Goal: Task Accomplishment & Management: Complete application form

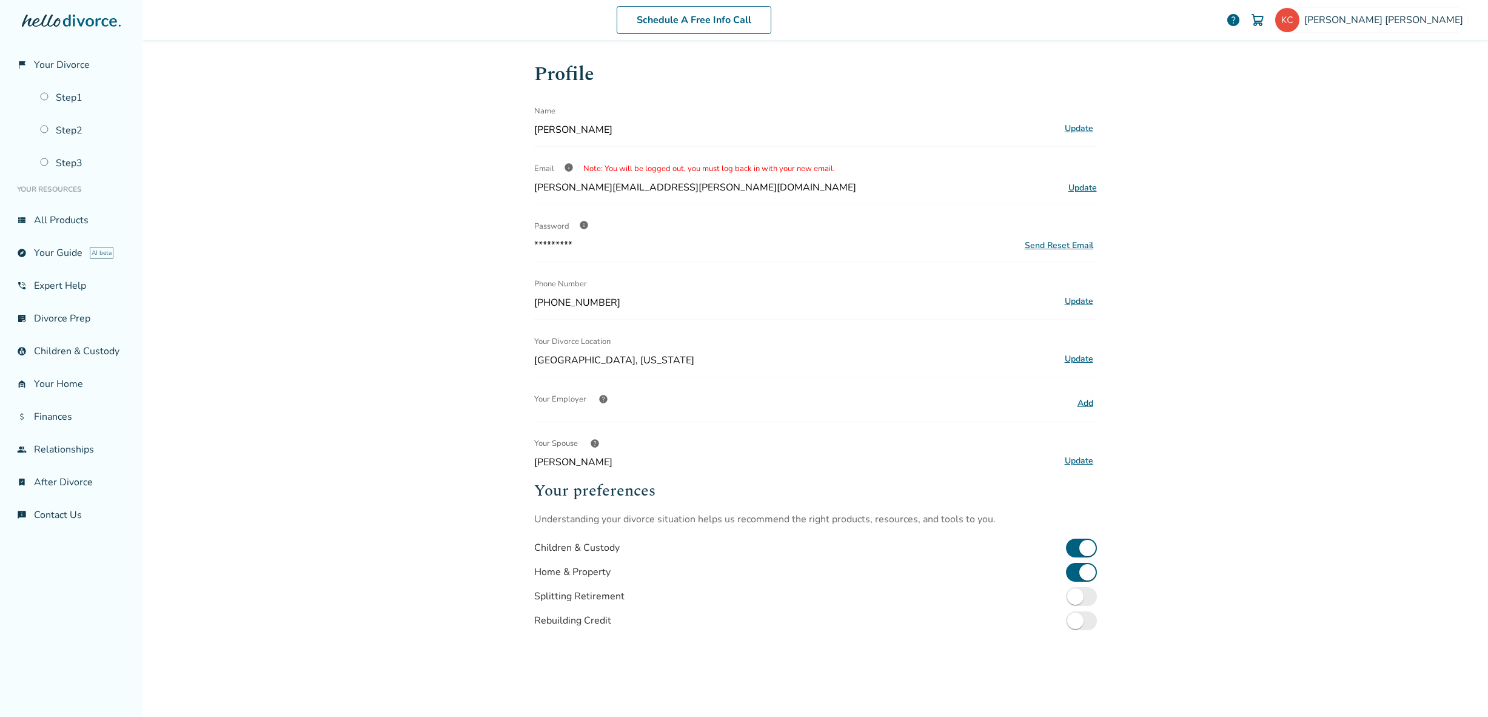
click at [1244, 214] on div "Schedule A Free Info Call [PERSON_NAME] help Schedule A Free Call [PERSON_NAME]…" at bounding box center [814, 358] width 1345 height 717
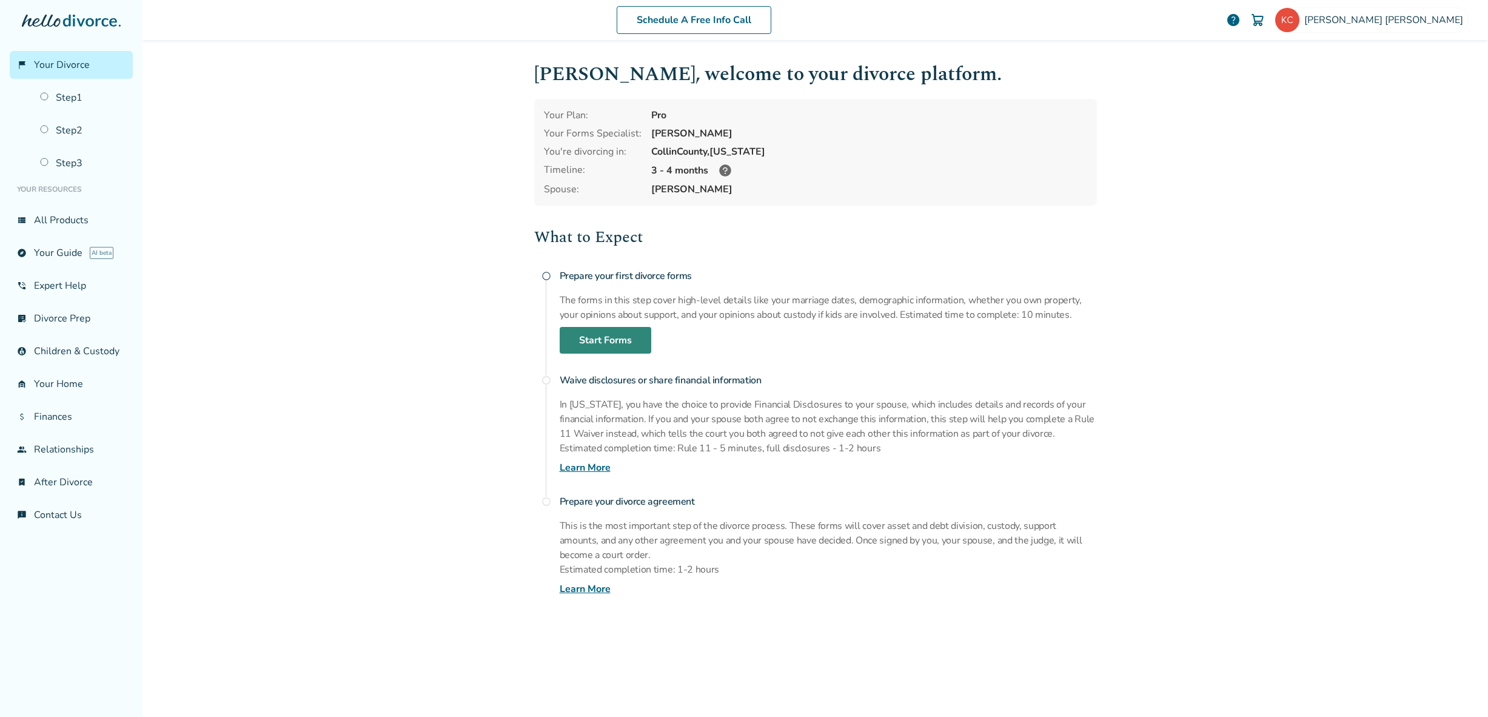
click at [585, 341] on link "Start Forms" at bounding box center [606, 340] width 92 height 27
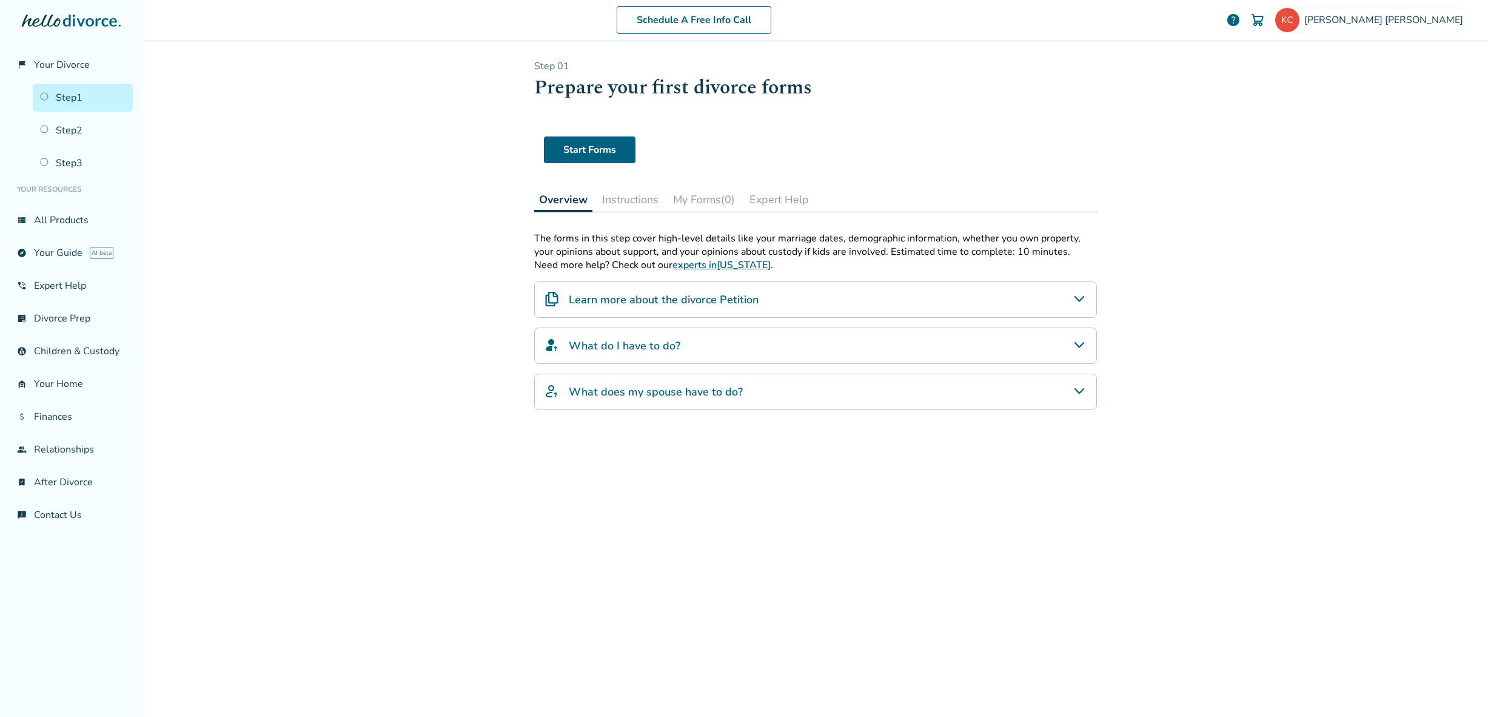
click at [663, 295] on h4 "Learn more about the divorce Petition" at bounding box center [664, 300] width 190 height 16
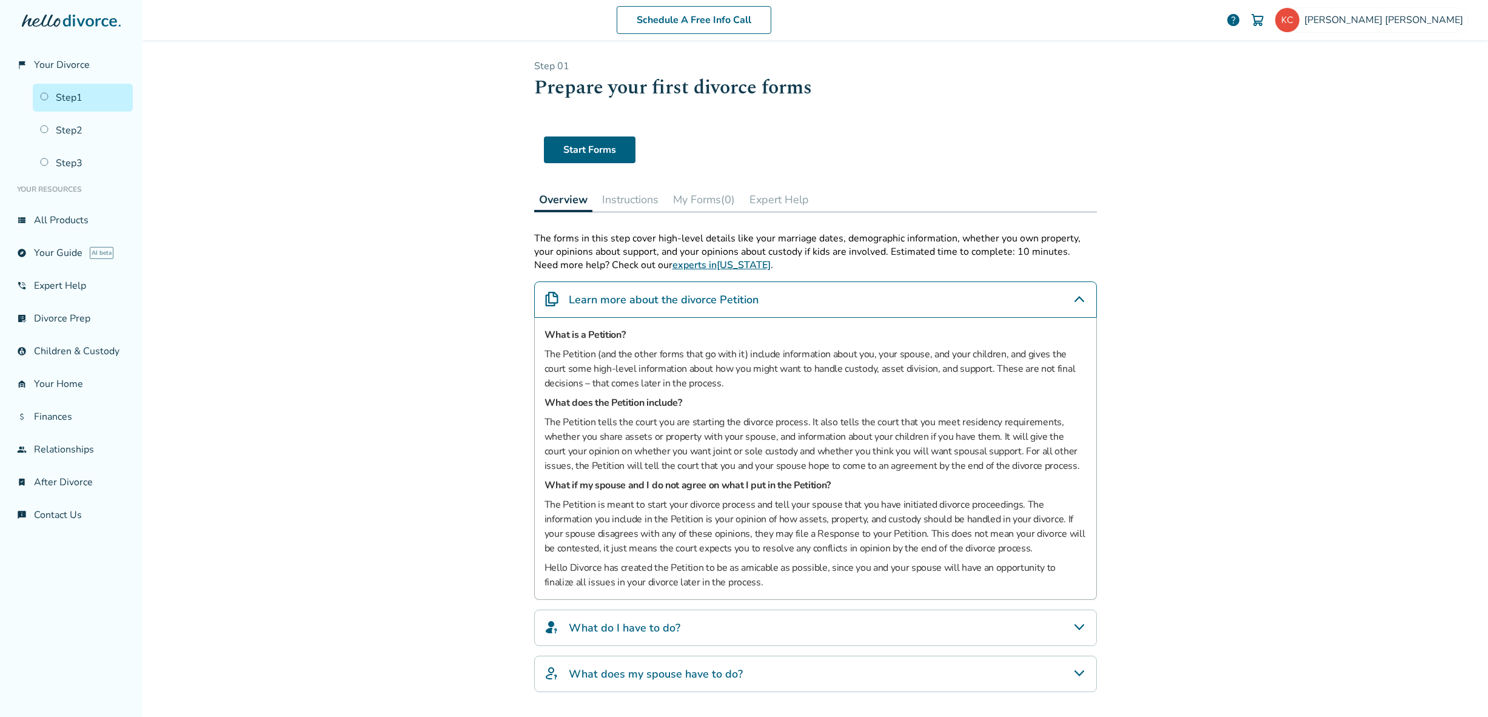
click at [606, 288] on div "Learn more about the divorce Petition" at bounding box center [815, 299] width 563 height 36
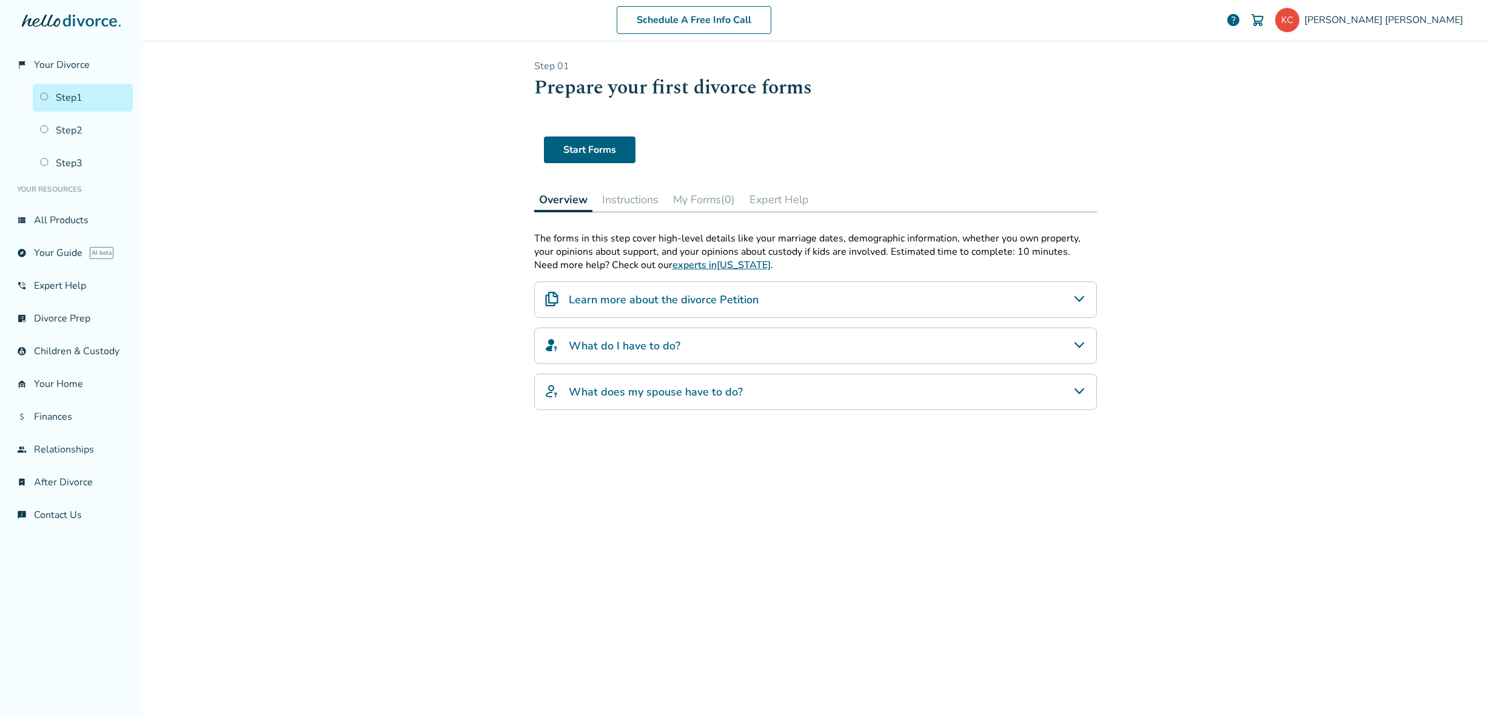
click at [618, 206] on button "Instructions" at bounding box center [630, 199] width 66 height 24
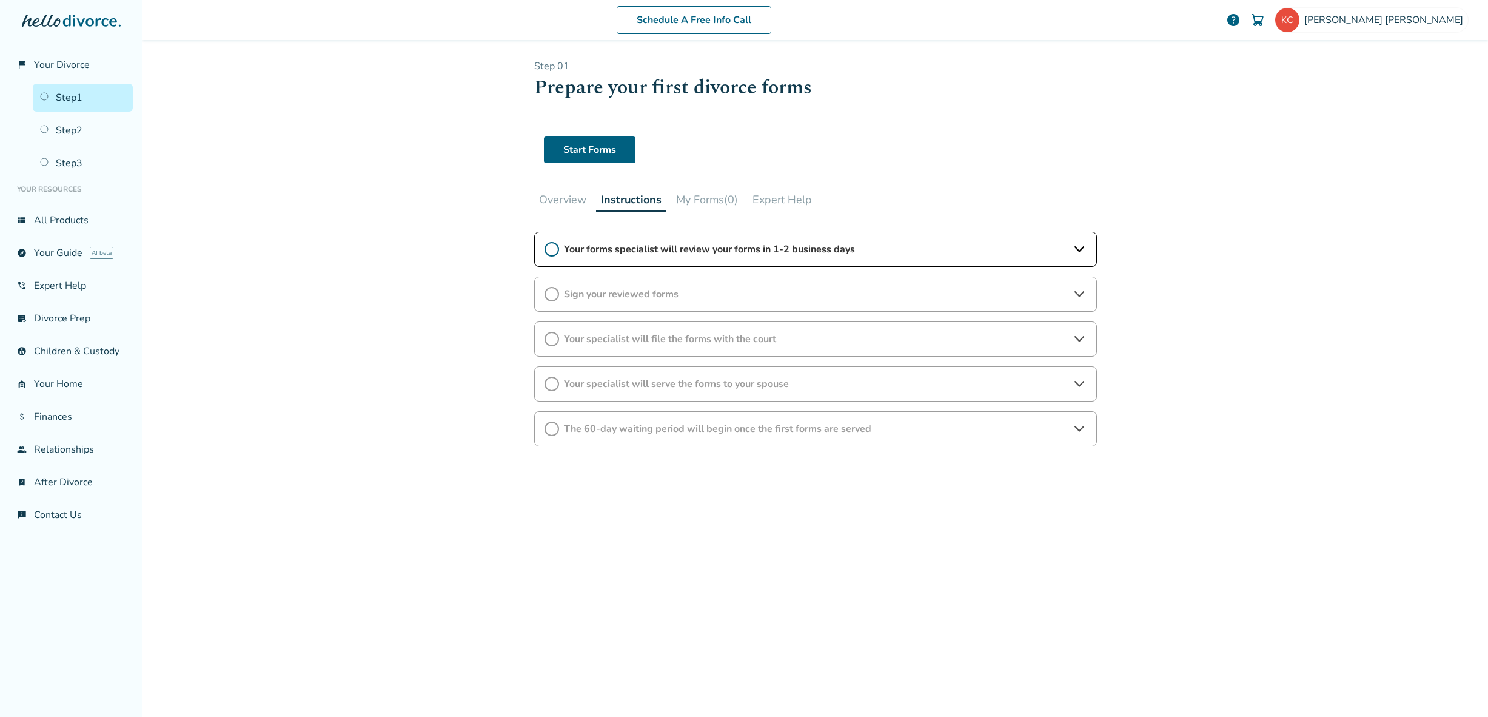
click at [622, 252] on span "Your forms specialist will review your forms in 1-2 business days" at bounding box center [815, 249] width 503 height 13
click at [544, 249] on icon at bounding box center [551, 249] width 15 height 15
click at [699, 198] on button "My Forms (0)" at bounding box center [707, 199] width 72 height 24
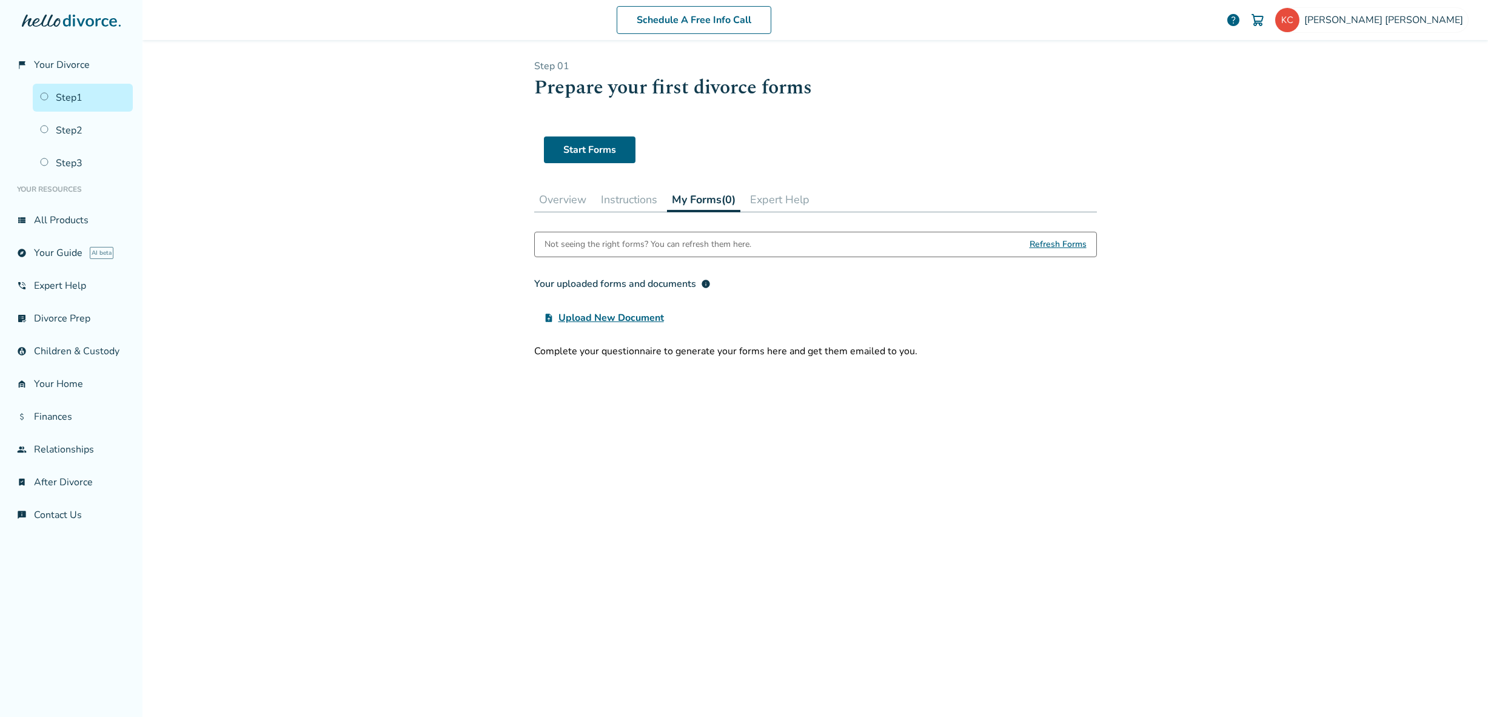
click at [1059, 242] on span "Refresh Forms" at bounding box center [1058, 244] width 57 height 24
click at [552, 204] on button "Overview" at bounding box center [562, 199] width 57 height 24
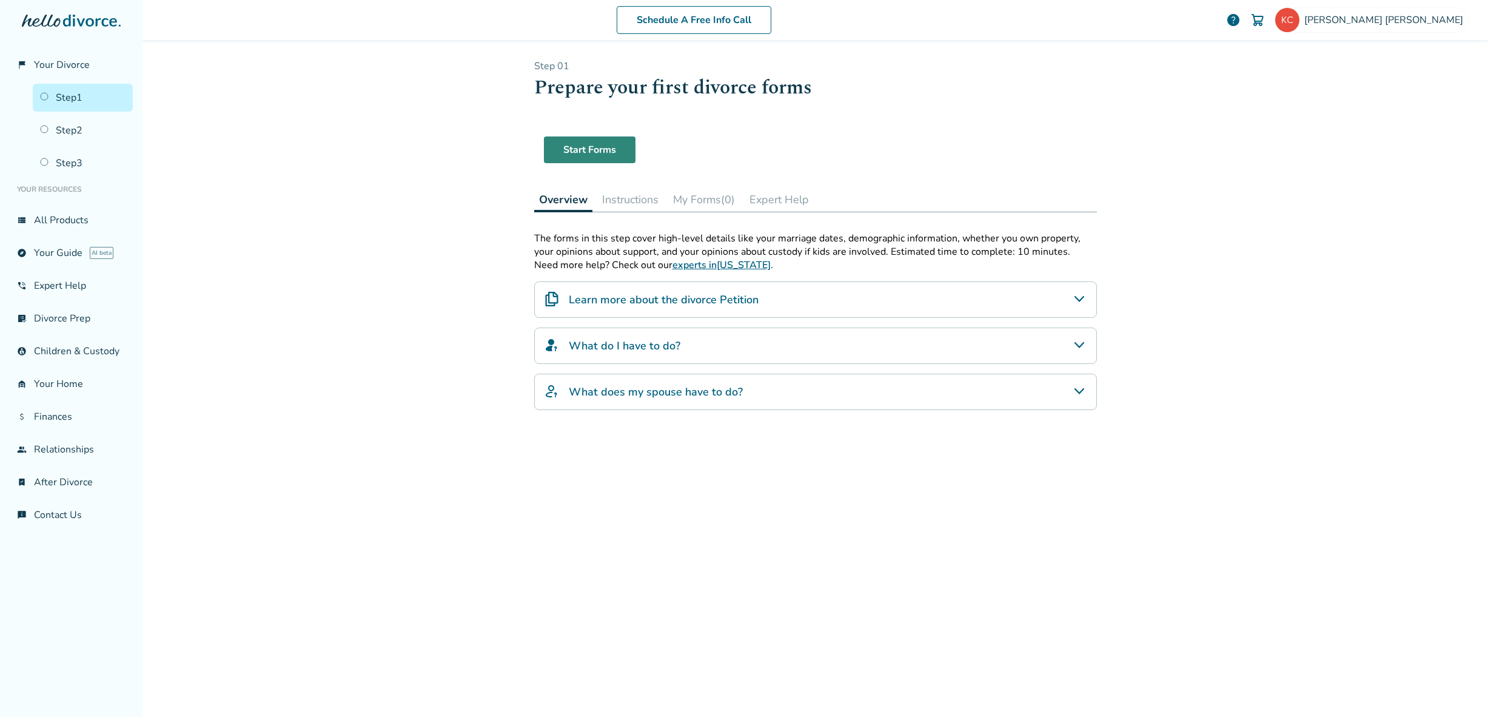
click at [589, 149] on link "Start Forms" at bounding box center [590, 149] width 92 height 27
